Goal: Task Accomplishment & Management: Use online tool/utility

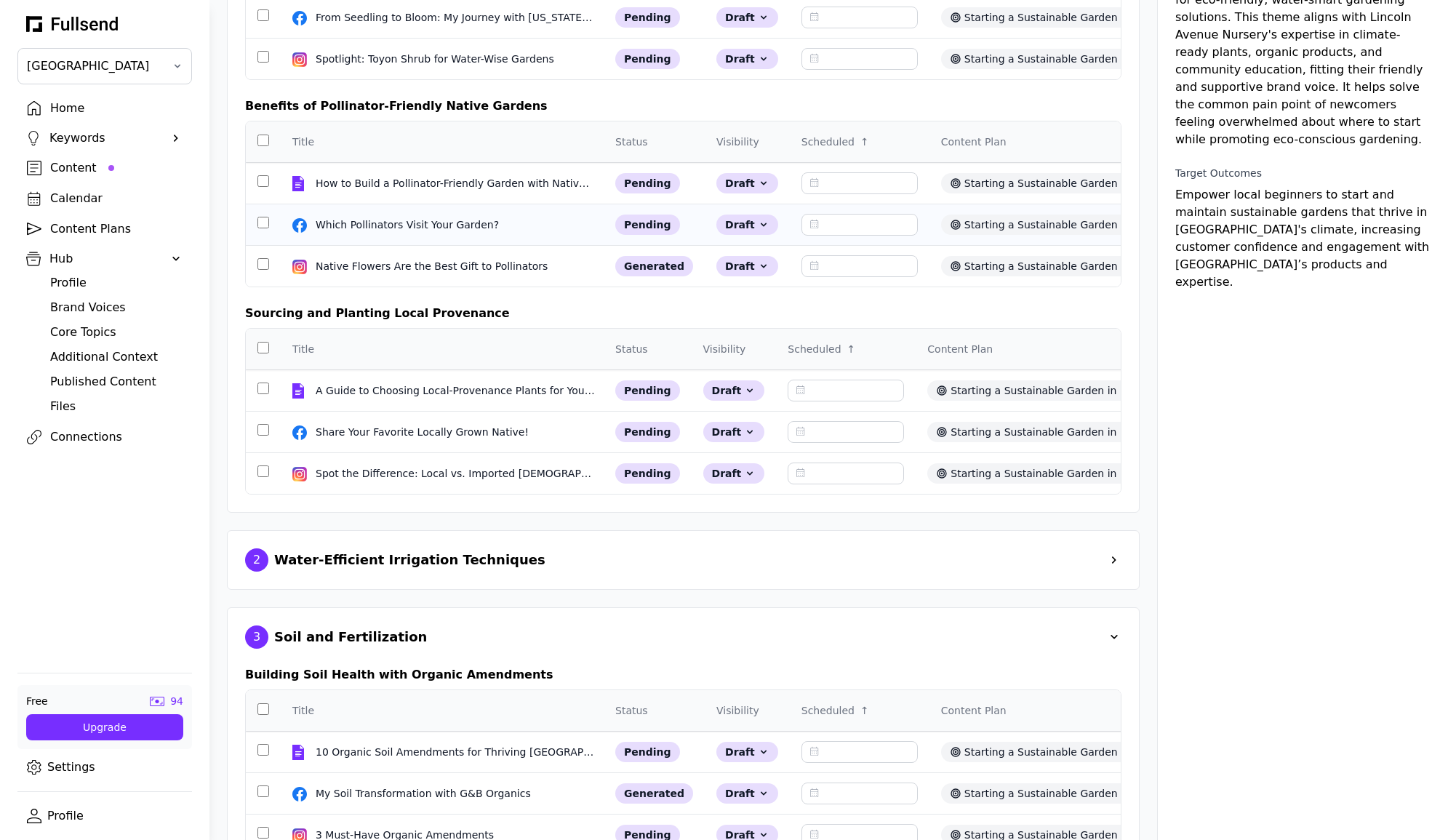
scroll to position [235, 0]
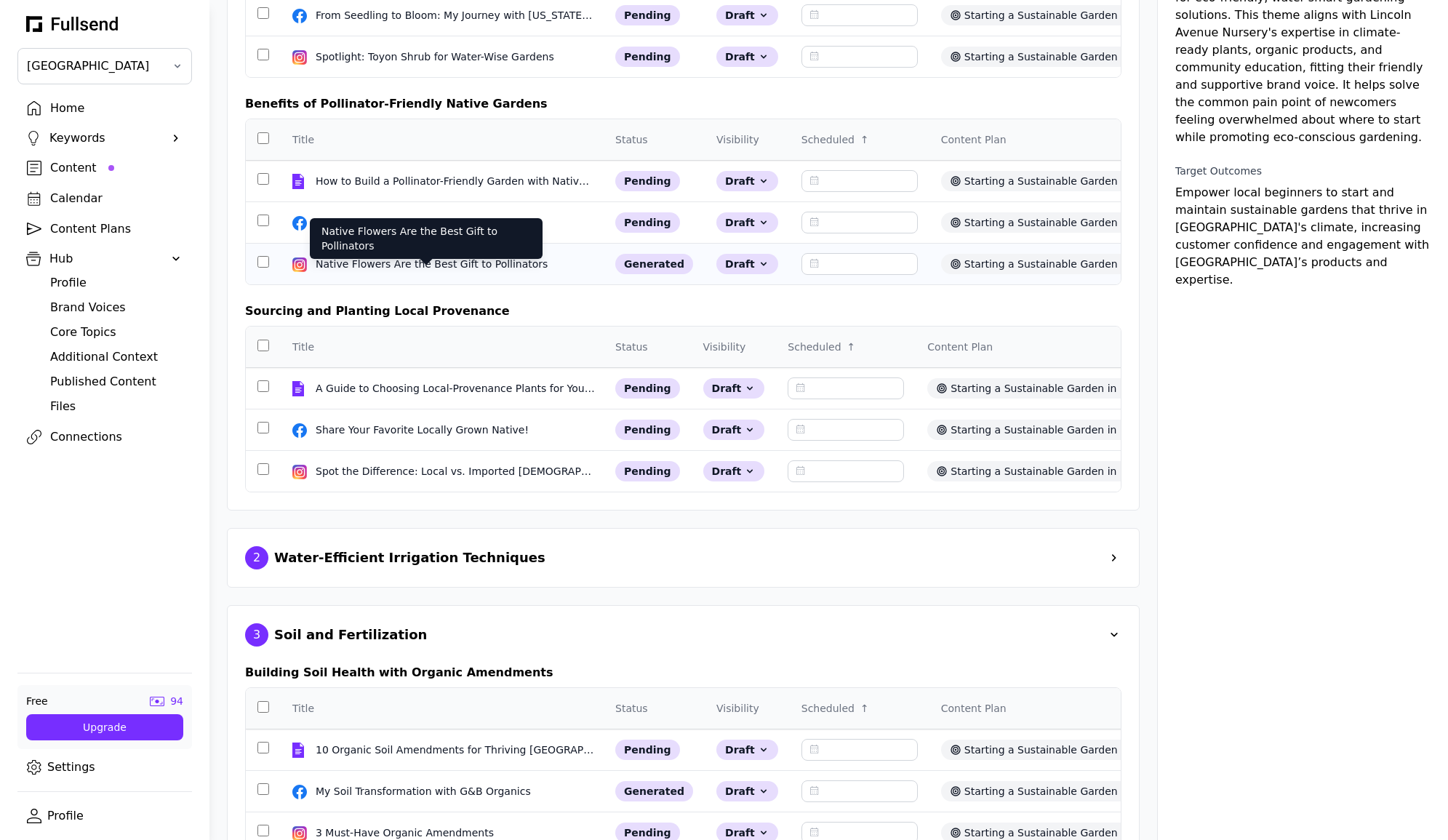
click at [427, 272] on div "Native Flowers Are the Best Gift to Pollinators" at bounding box center [433, 264] width 235 height 15
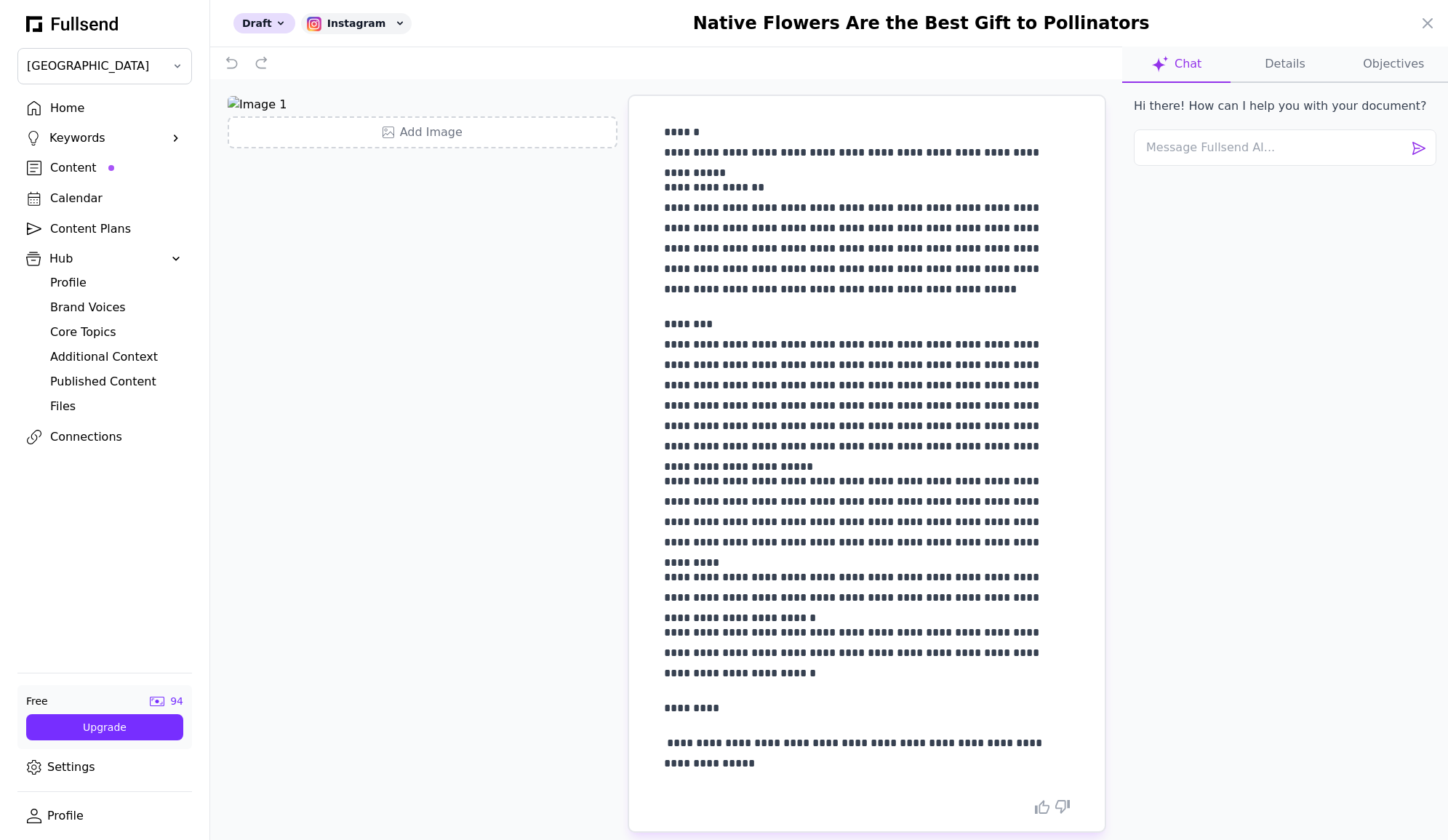
scroll to position [0, 0]
click at [1213, 149] on textarea at bounding box center [1285, 148] width 303 height 36
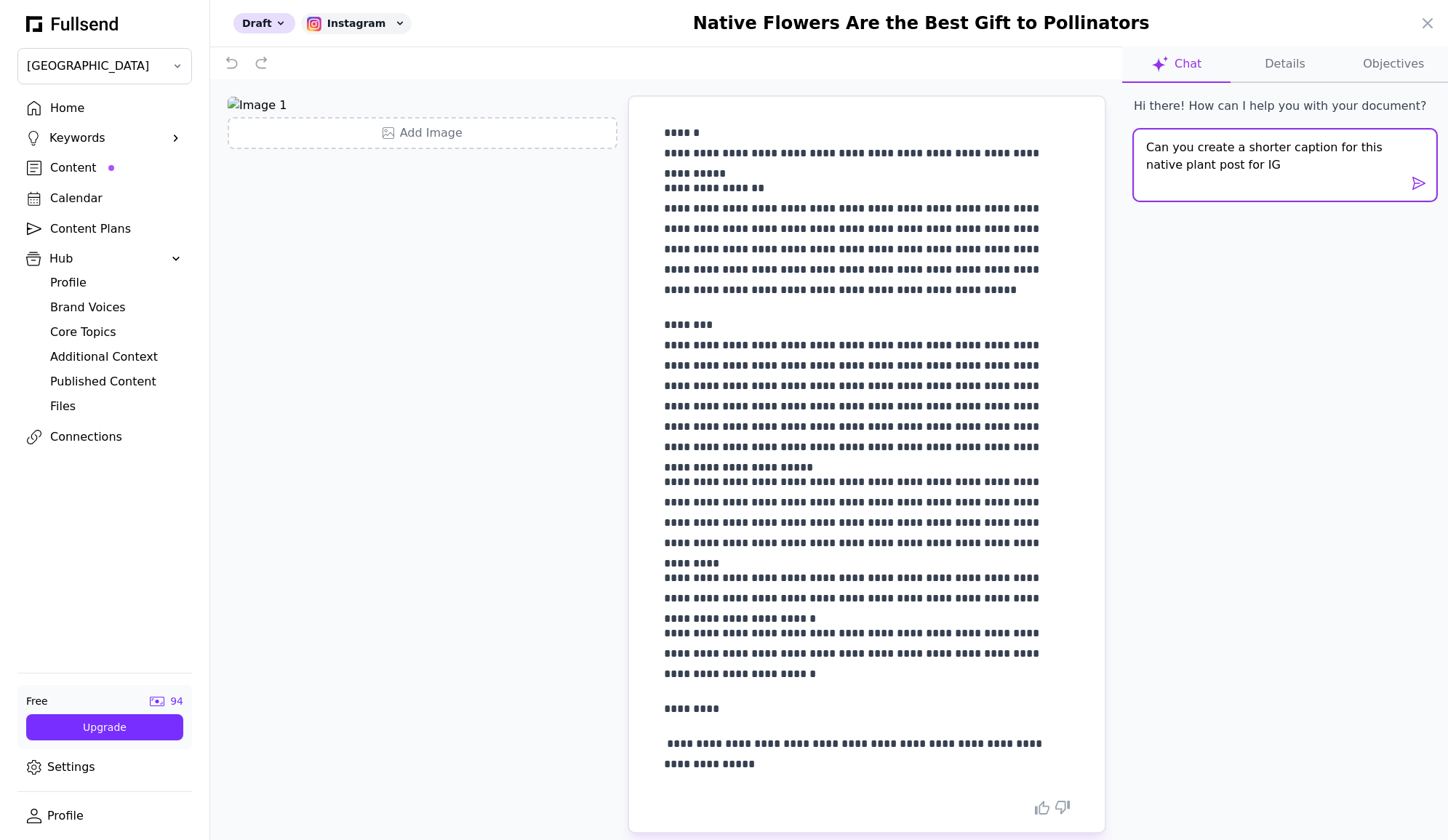
type textarea "Can you create a shorter caption for this native plant post for IG?"
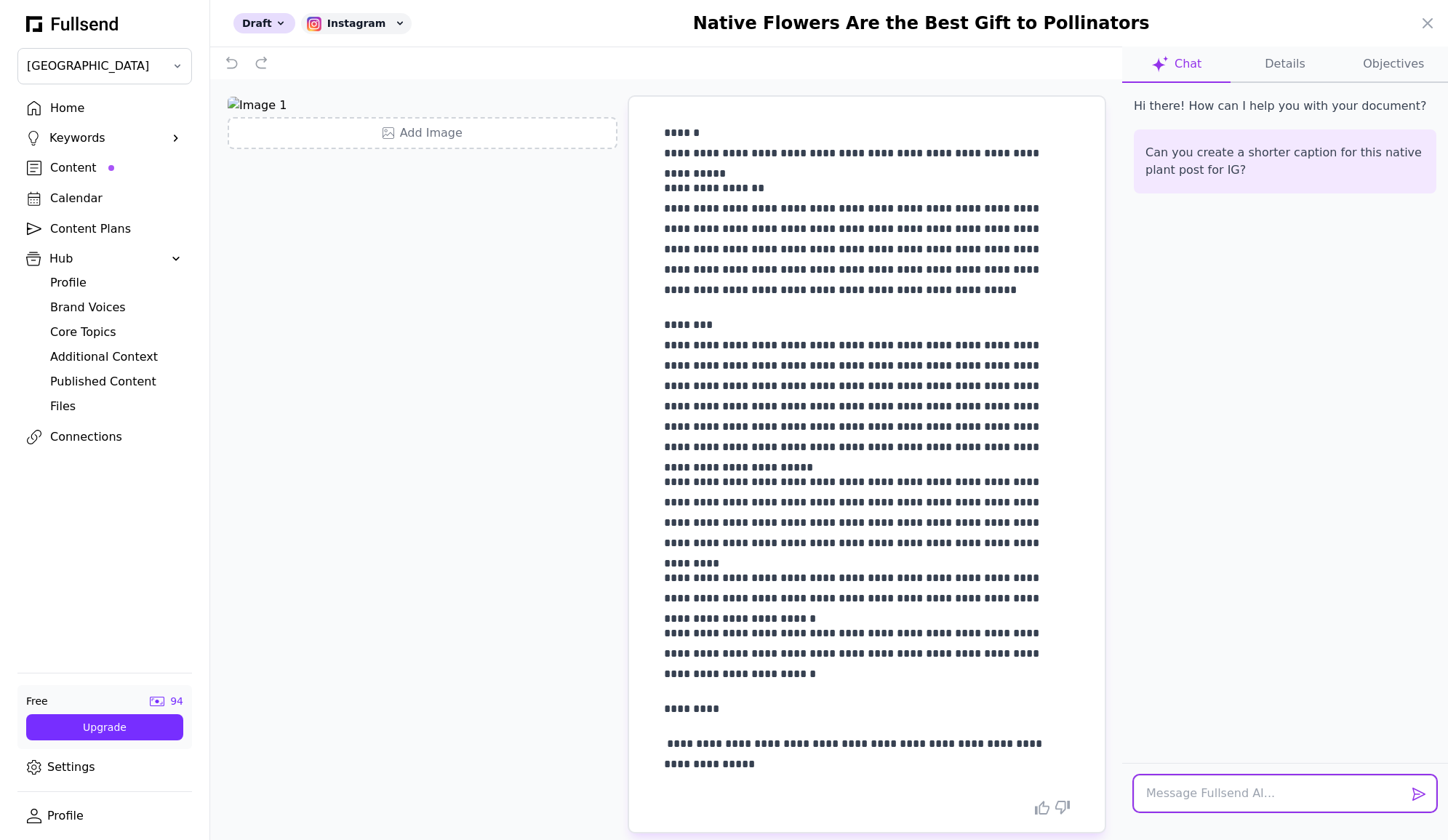
scroll to position [41, 0]
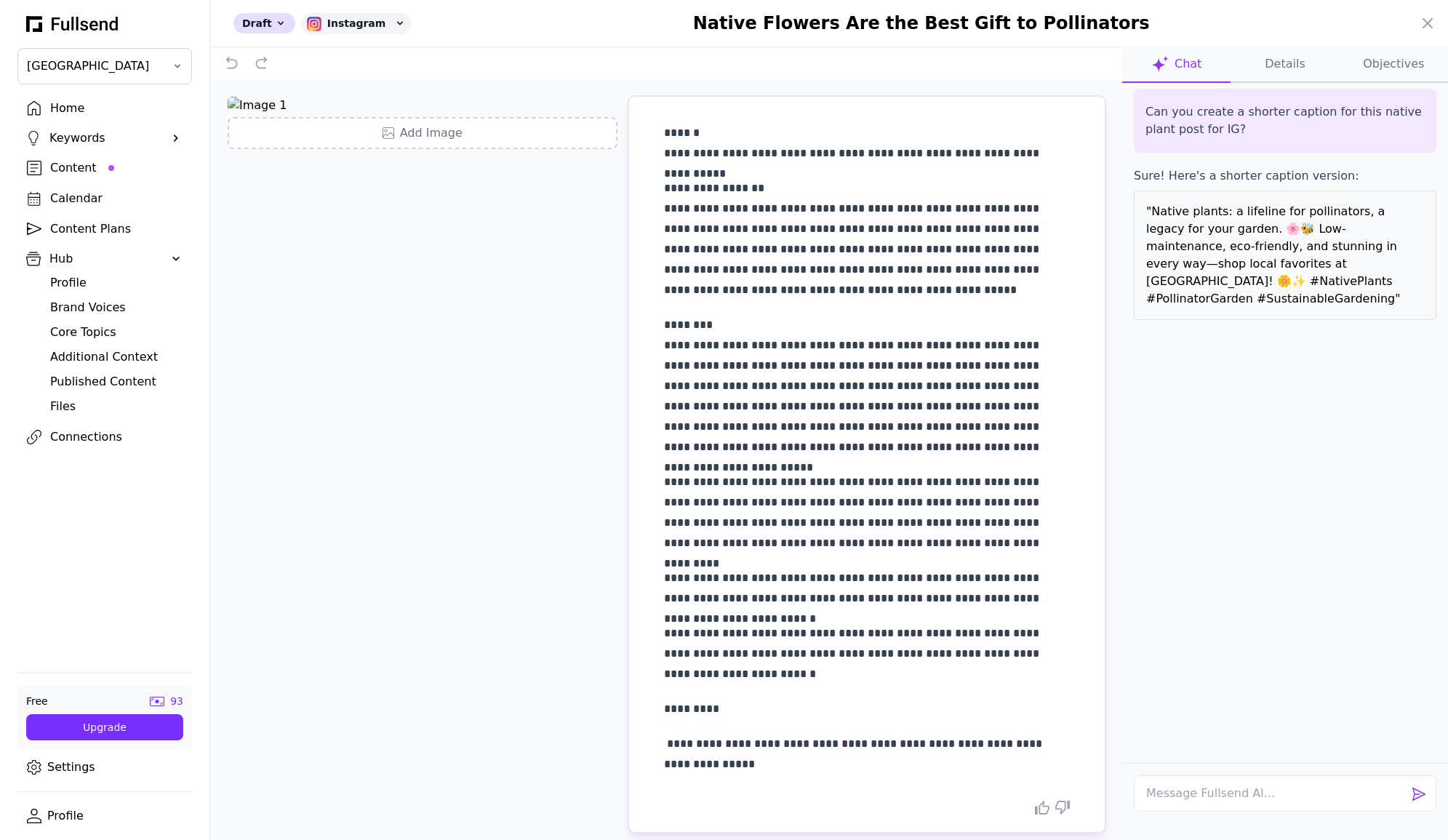
click at [1272, 340] on div at bounding box center [1285, 554] width 303 height 440
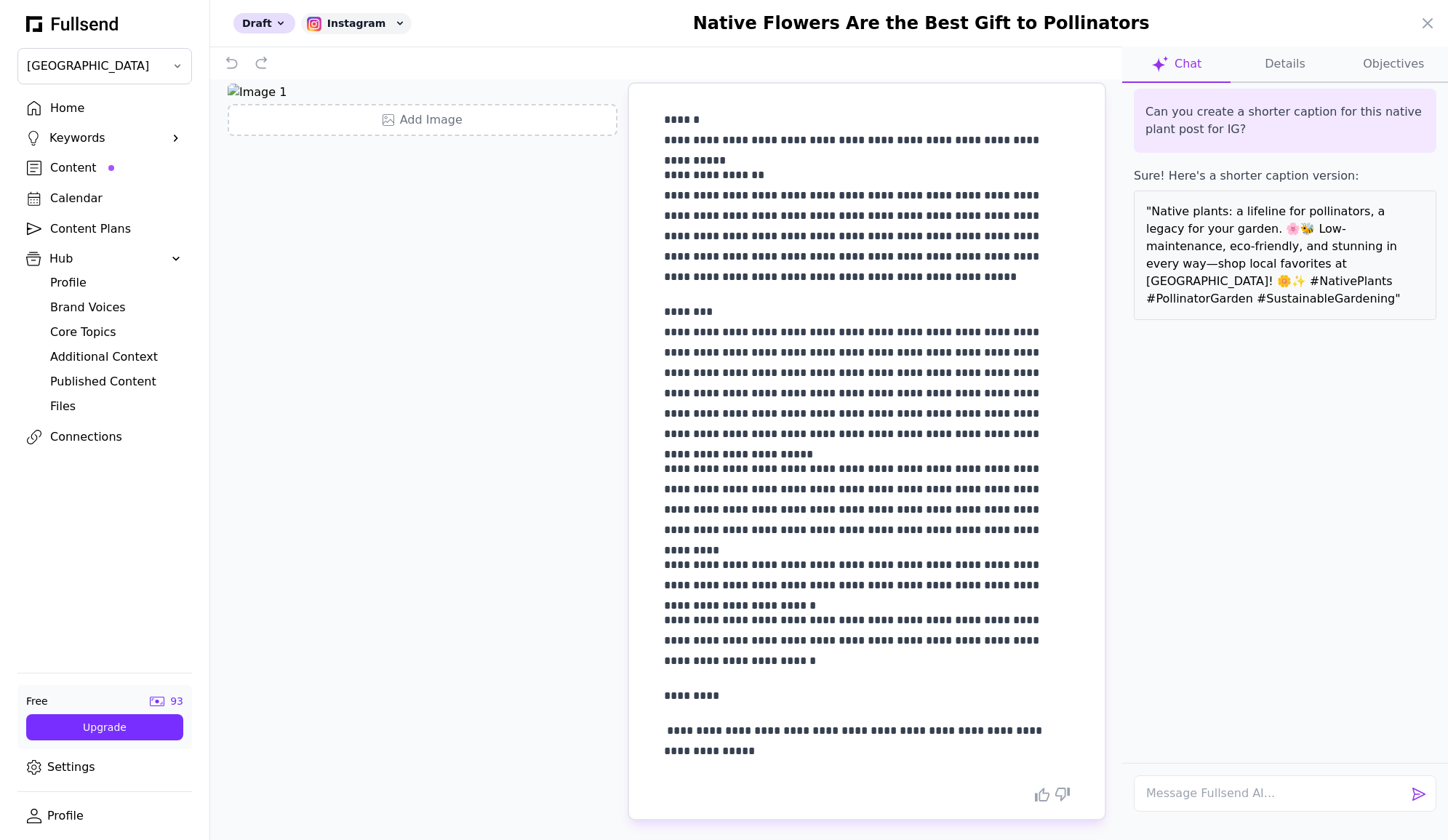
scroll to position [0, 0]
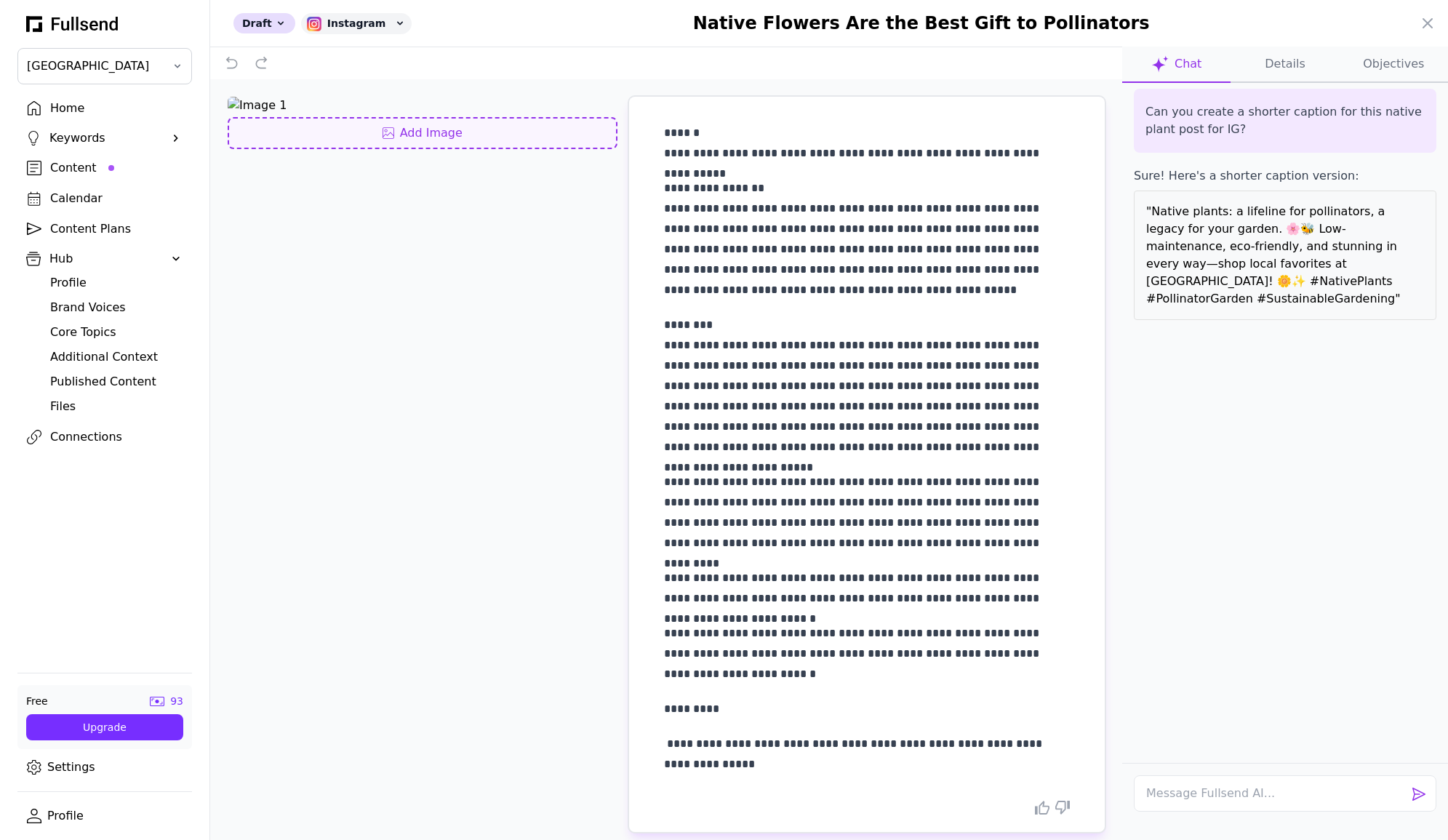
click at [422, 129] on div "Add Image" at bounding box center [422, 133] width 364 height 17
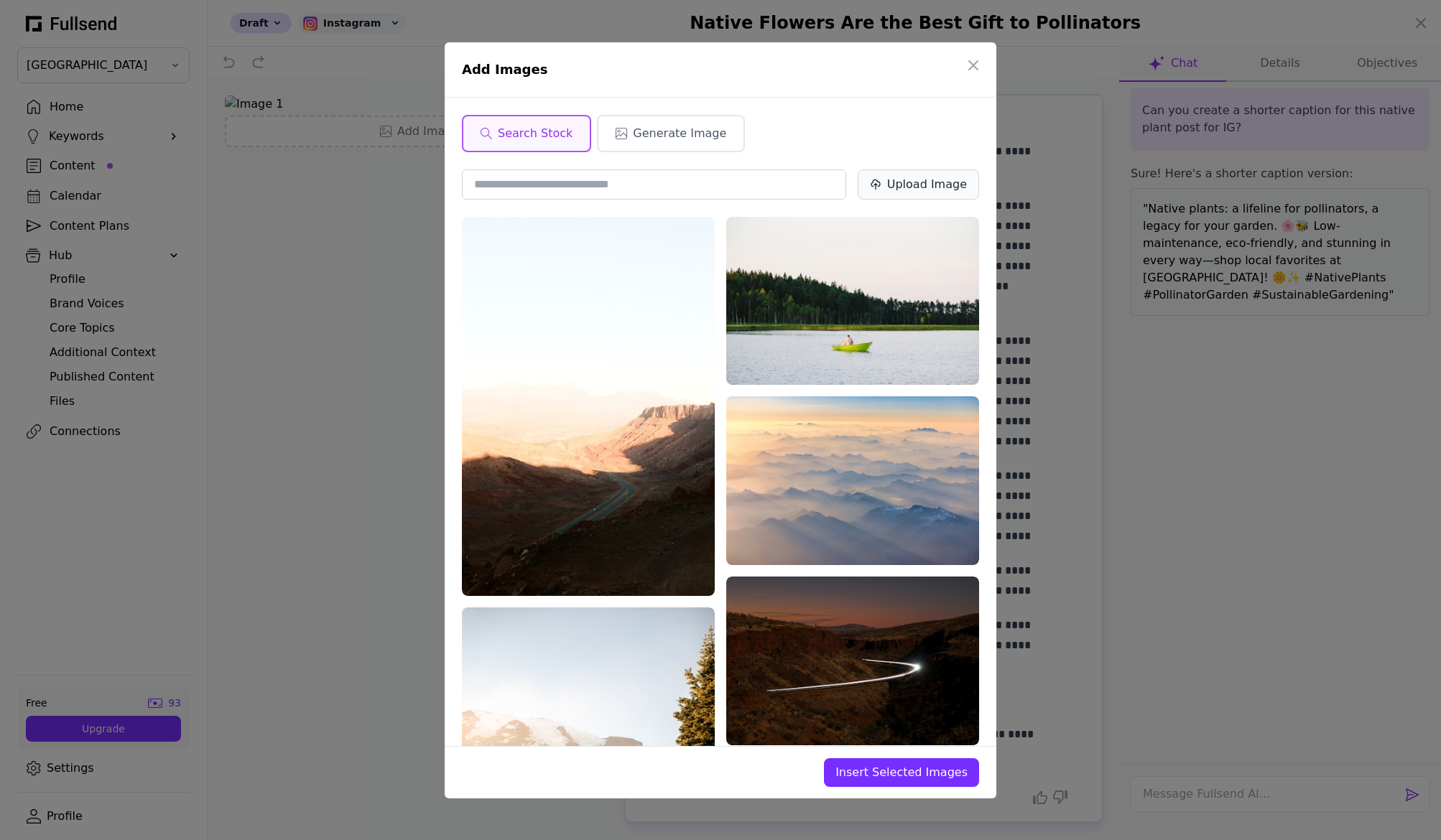
click at [899, 183] on div "Upload Image" at bounding box center [927, 184] width 80 height 17
click at [970, 66] on icon "button" at bounding box center [973, 65] width 17 height 17
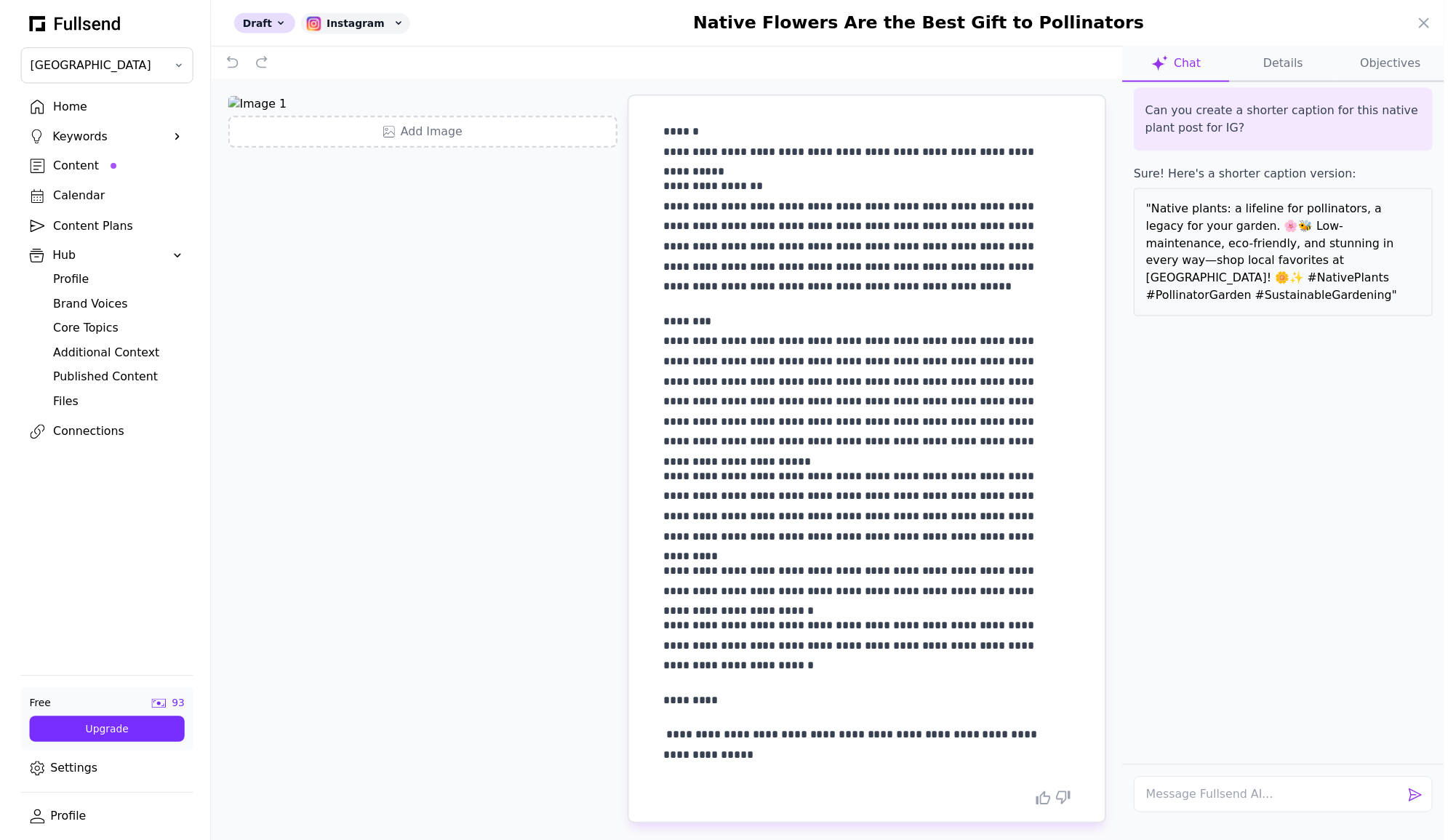
scroll to position [334, 0]
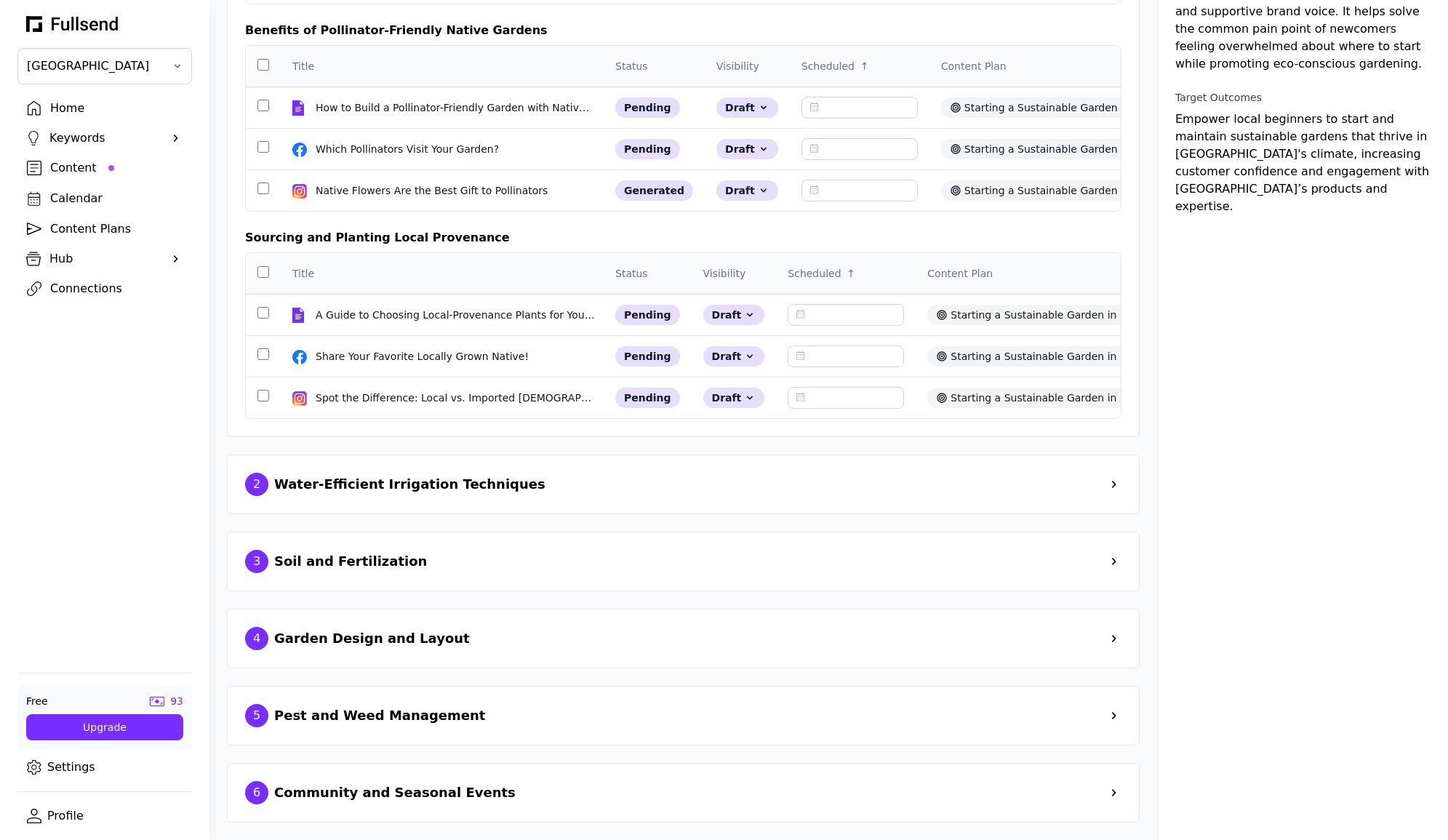
scroll to position [310, 0]
click at [439, 198] on div "Native Flowers Are the Best Gift to Pollinators" at bounding box center [433, 190] width 235 height 15
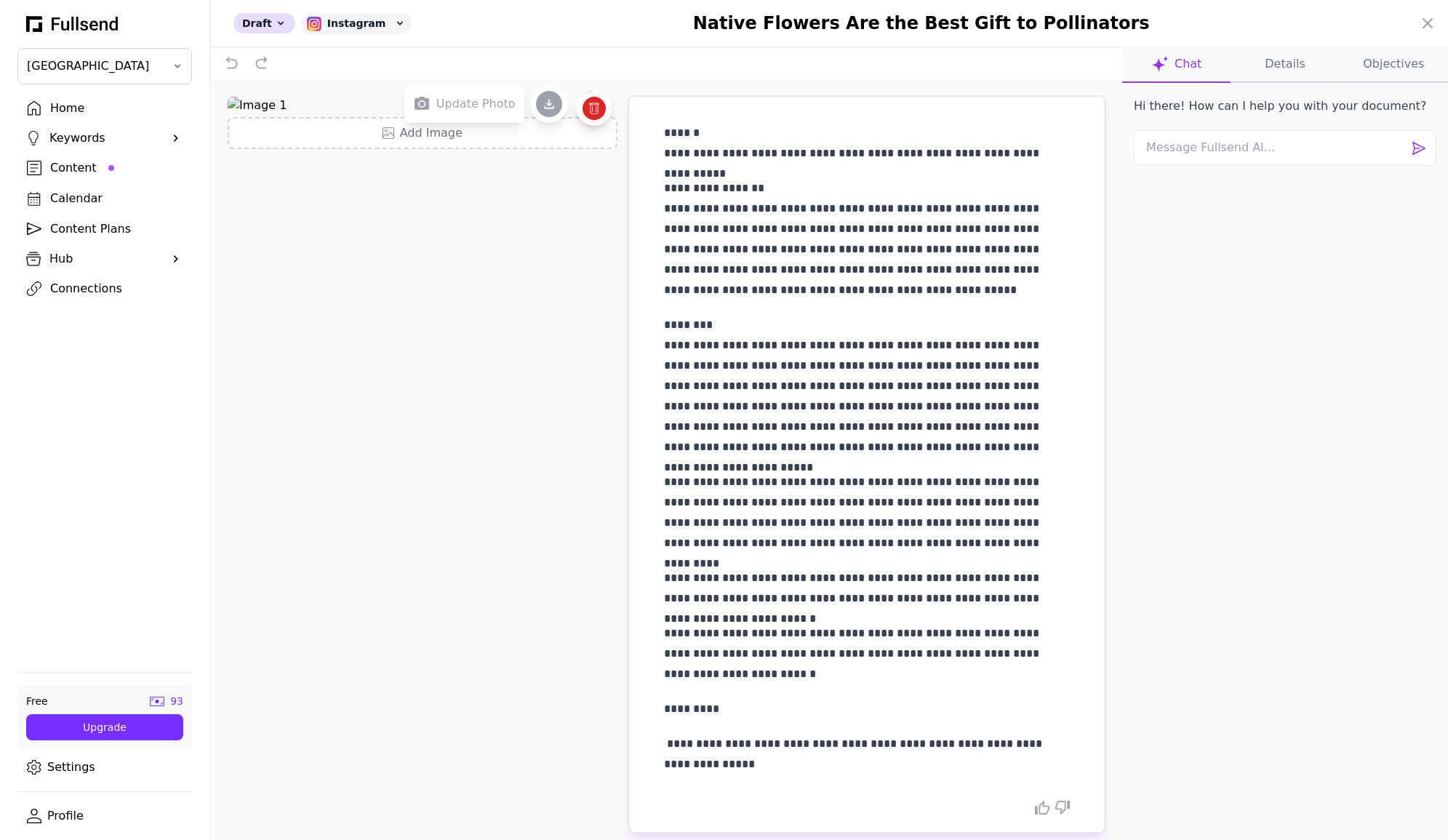
click at [582, 100] on icon at bounding box center [592, 103] width 20 height 20
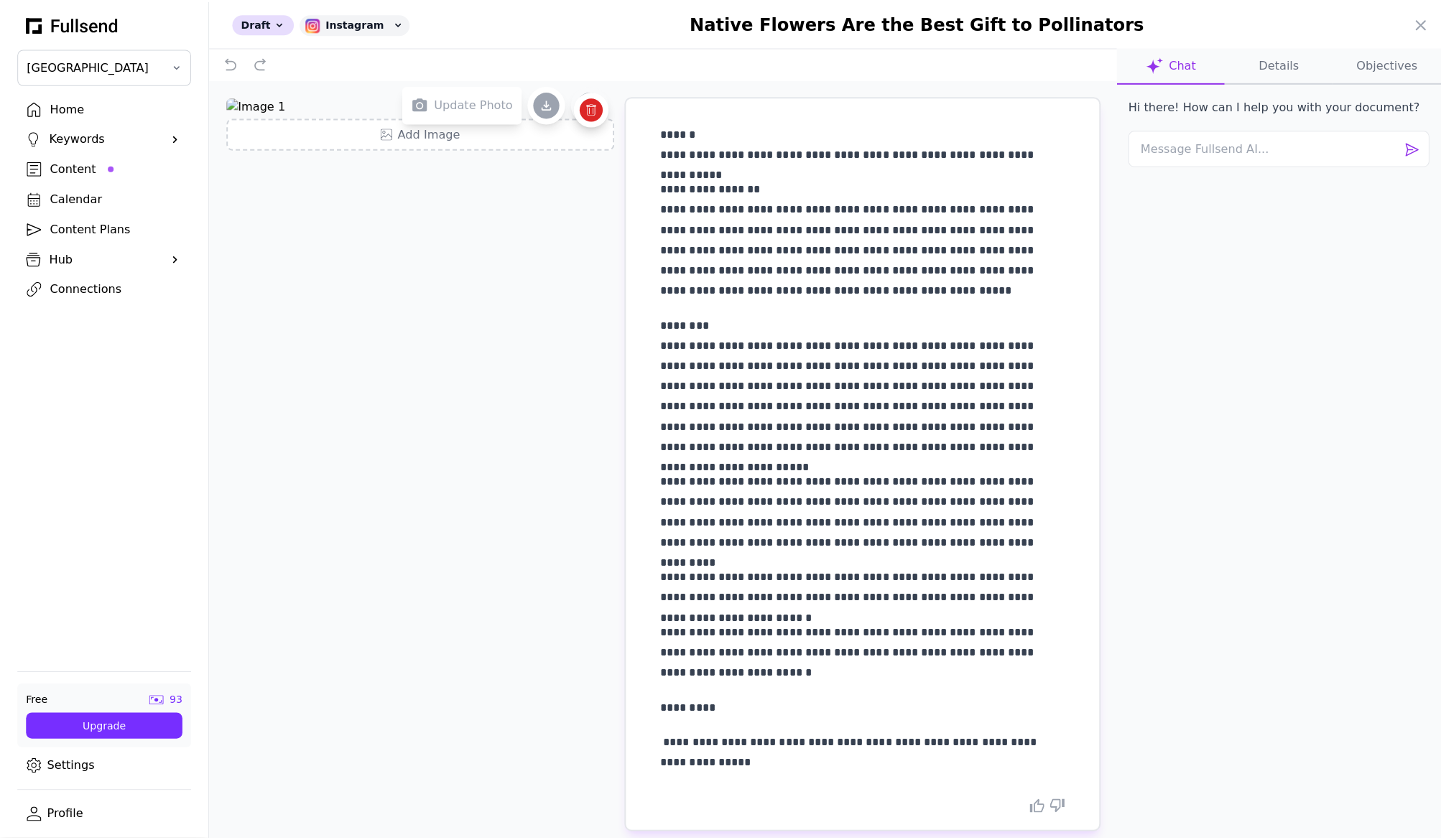
scroll to position [0, 0]
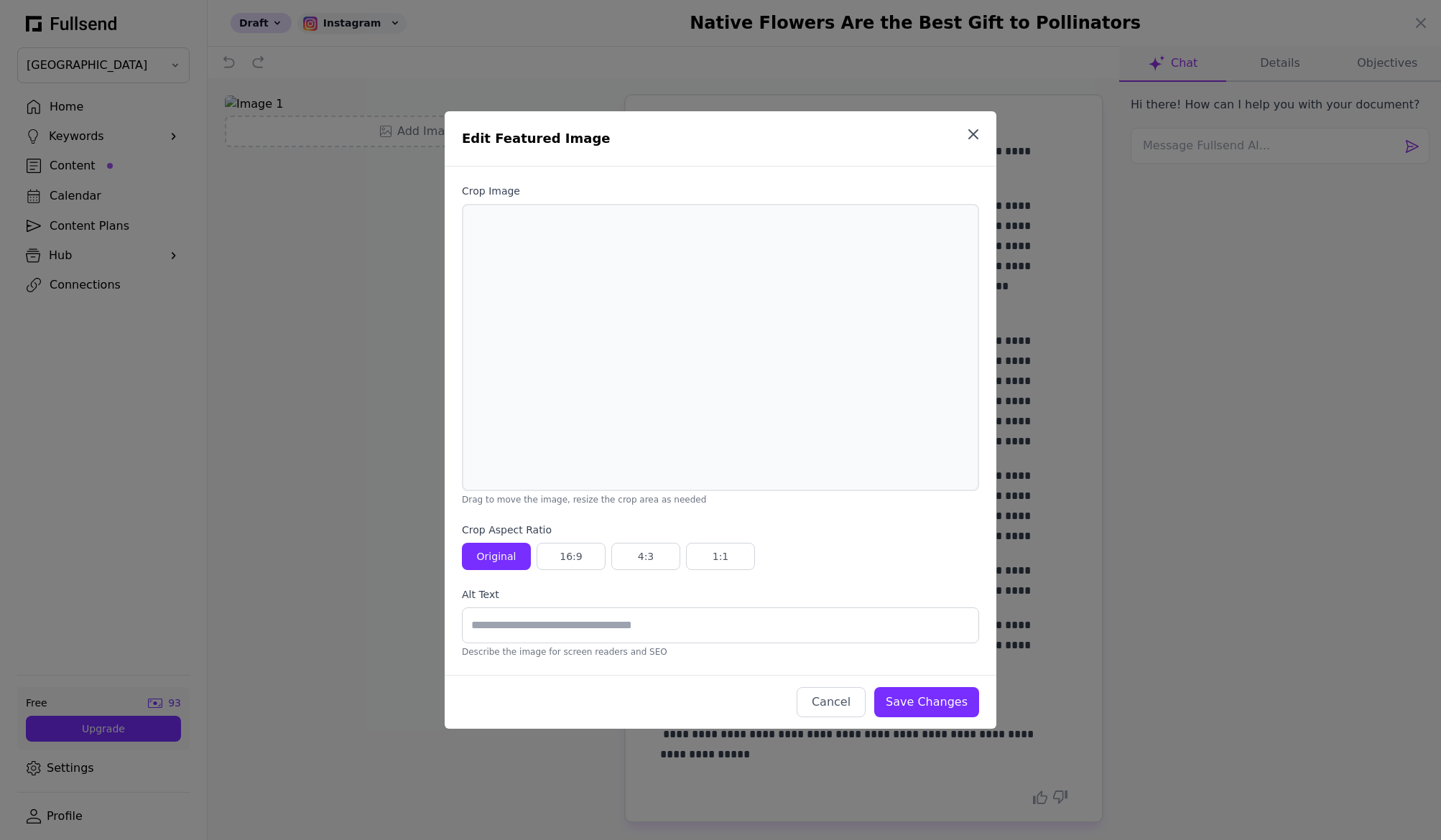
click at [970, 136] on icon "button" at bounding box center [973, 135] width 17 height 17
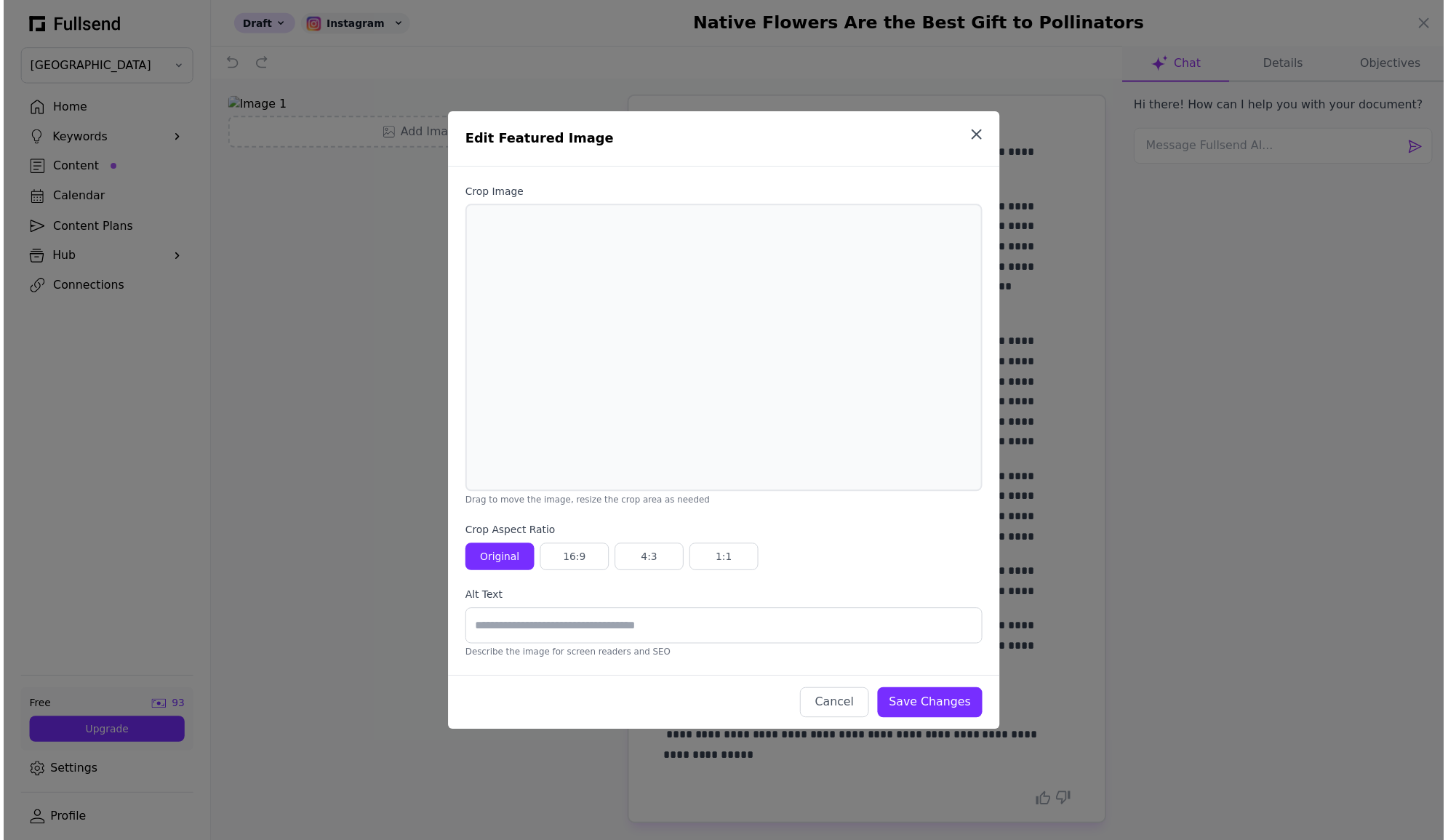
scroll to position [310, 0]
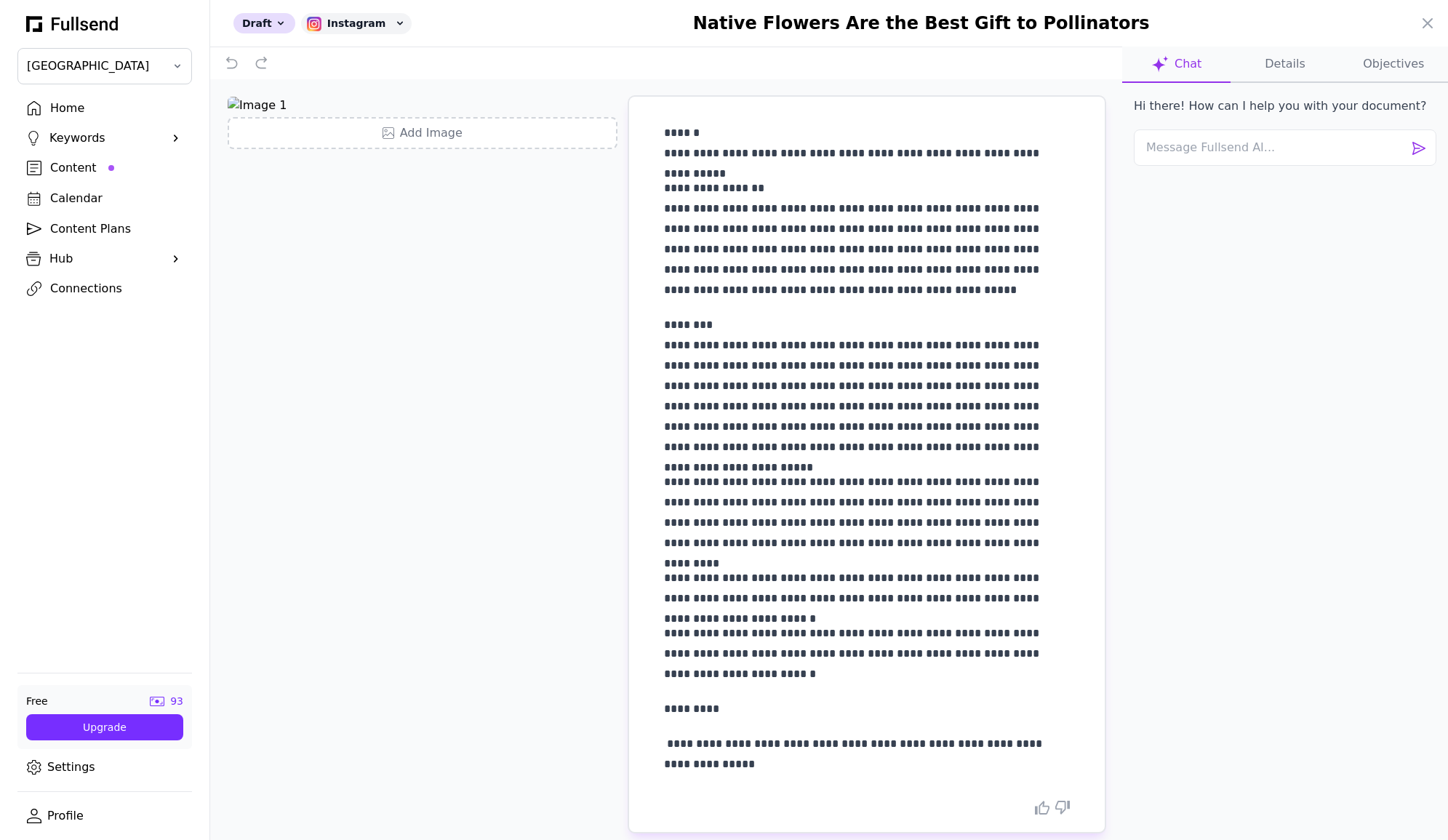
click at [78, 167] on div at bounding box center [724, 420] width 1448 height 840
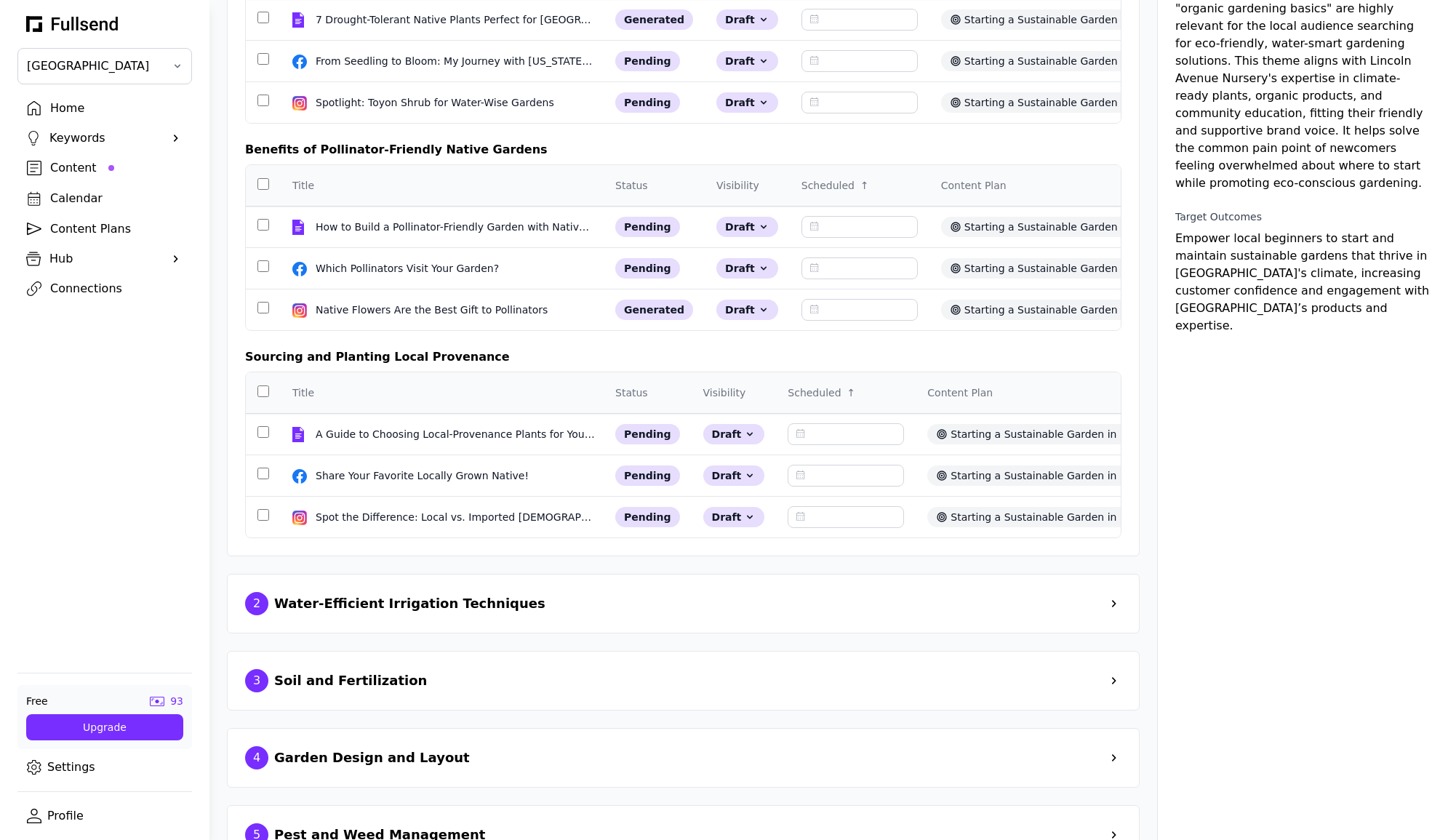
scroll to position [193, 0]
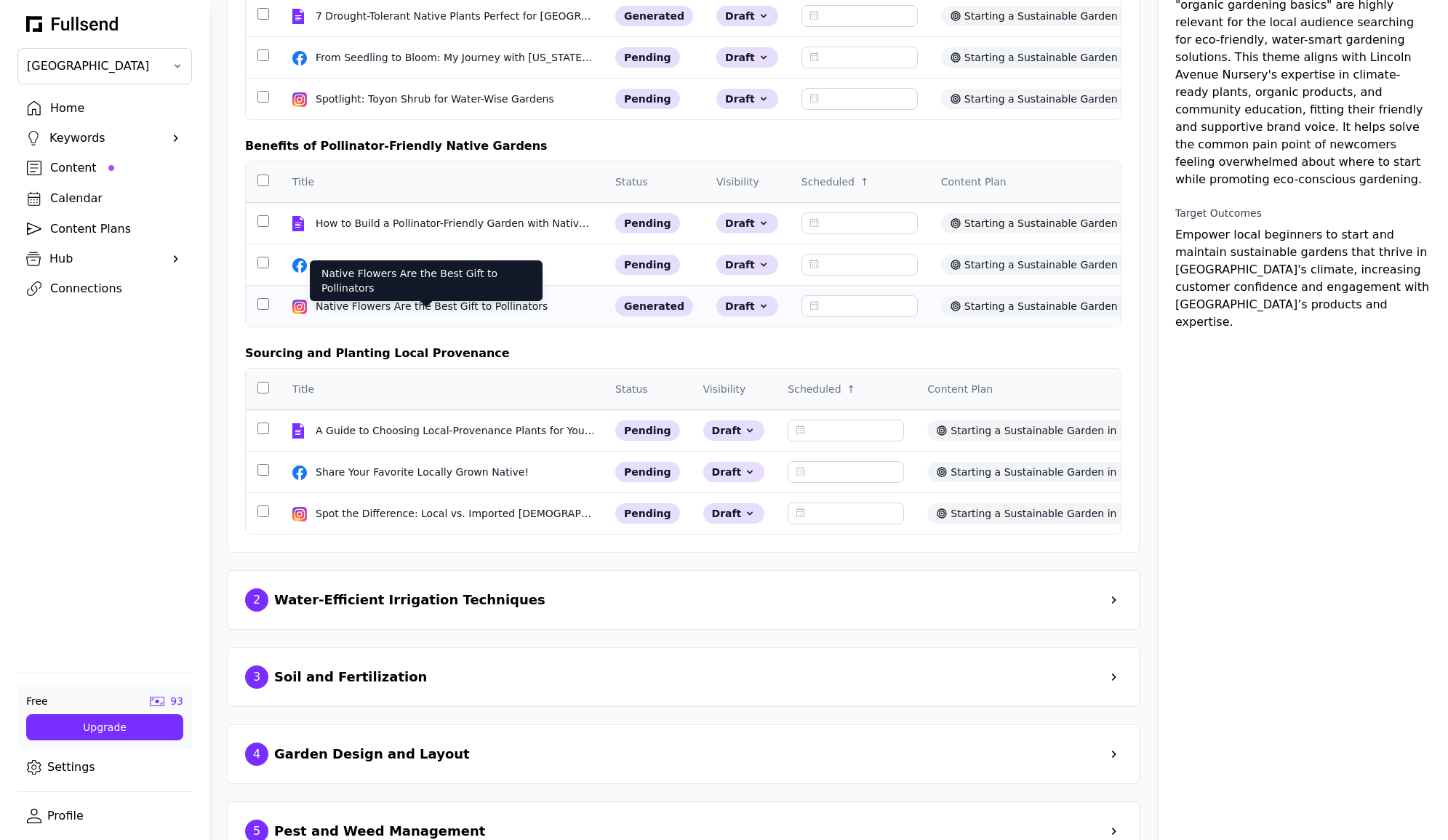
click at [453, 313] on div "Native Flowers Are the Best Gift to Pollinators" at bounding box center [433, 305] width 235 height 15
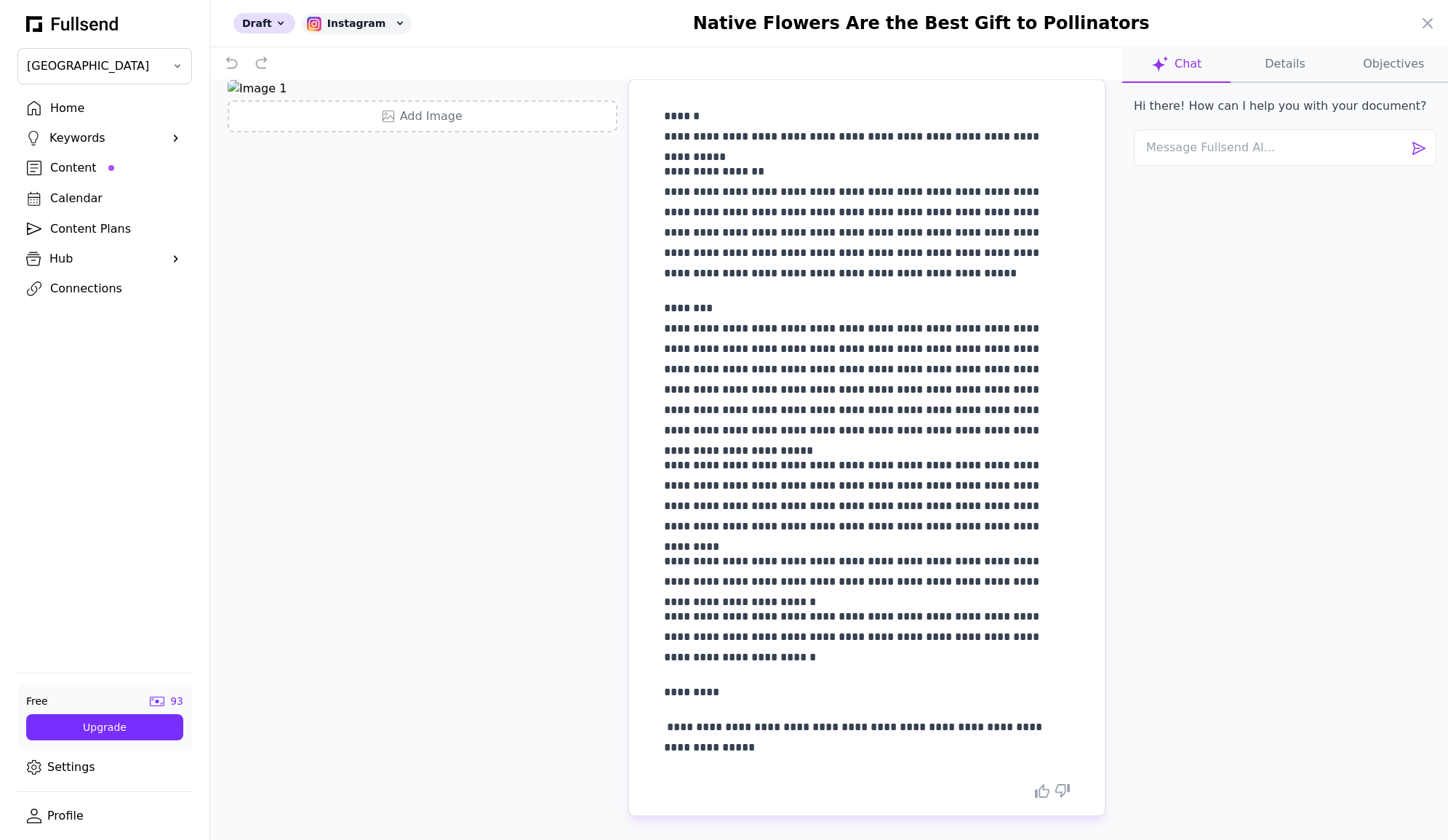
scroll to position [0, 0]
